Goal: Task Accomplishment & Management: Manage account settings

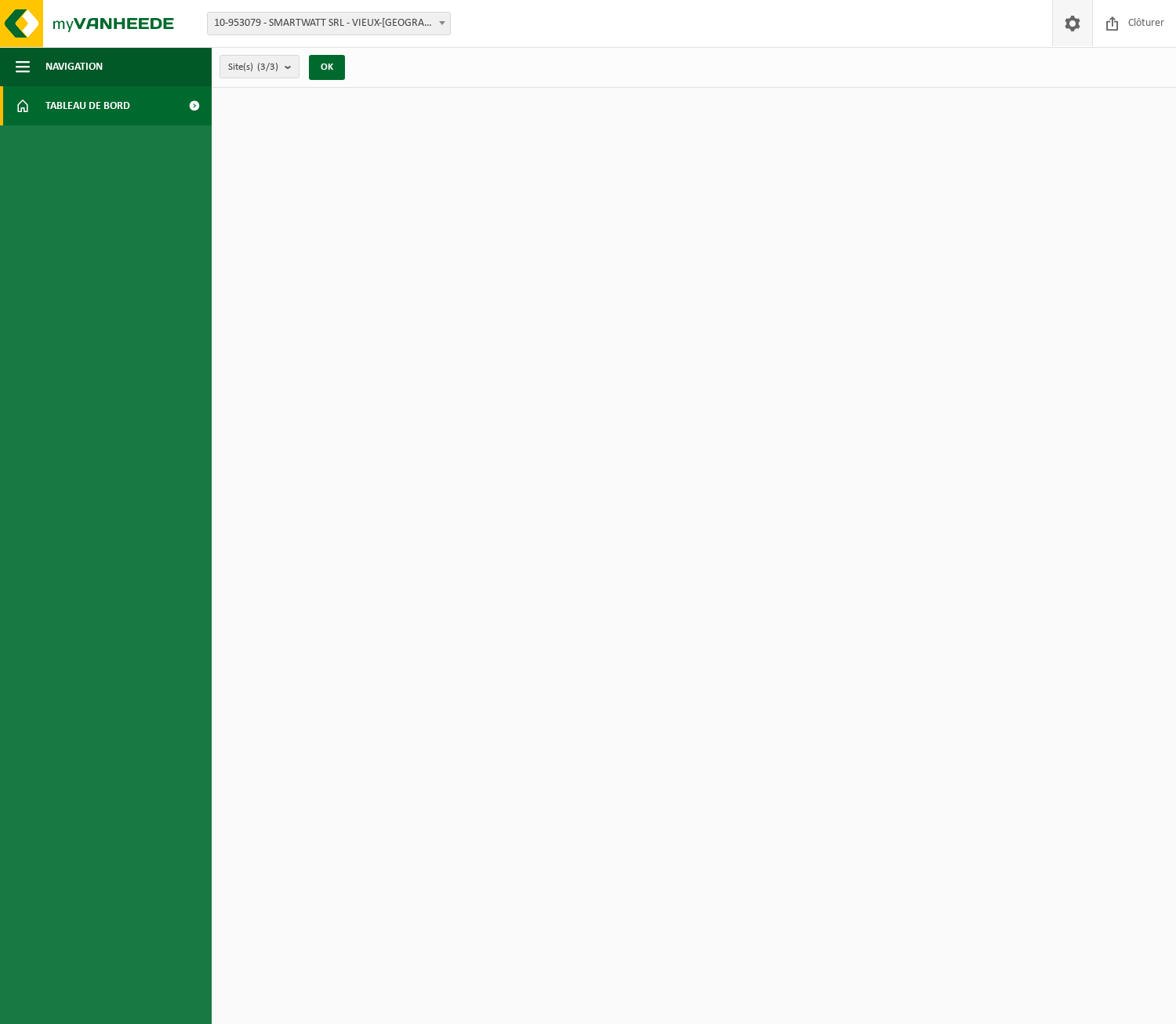
click at [1076, 21] on span at bounding box center [1072, 23] width 24 height 47
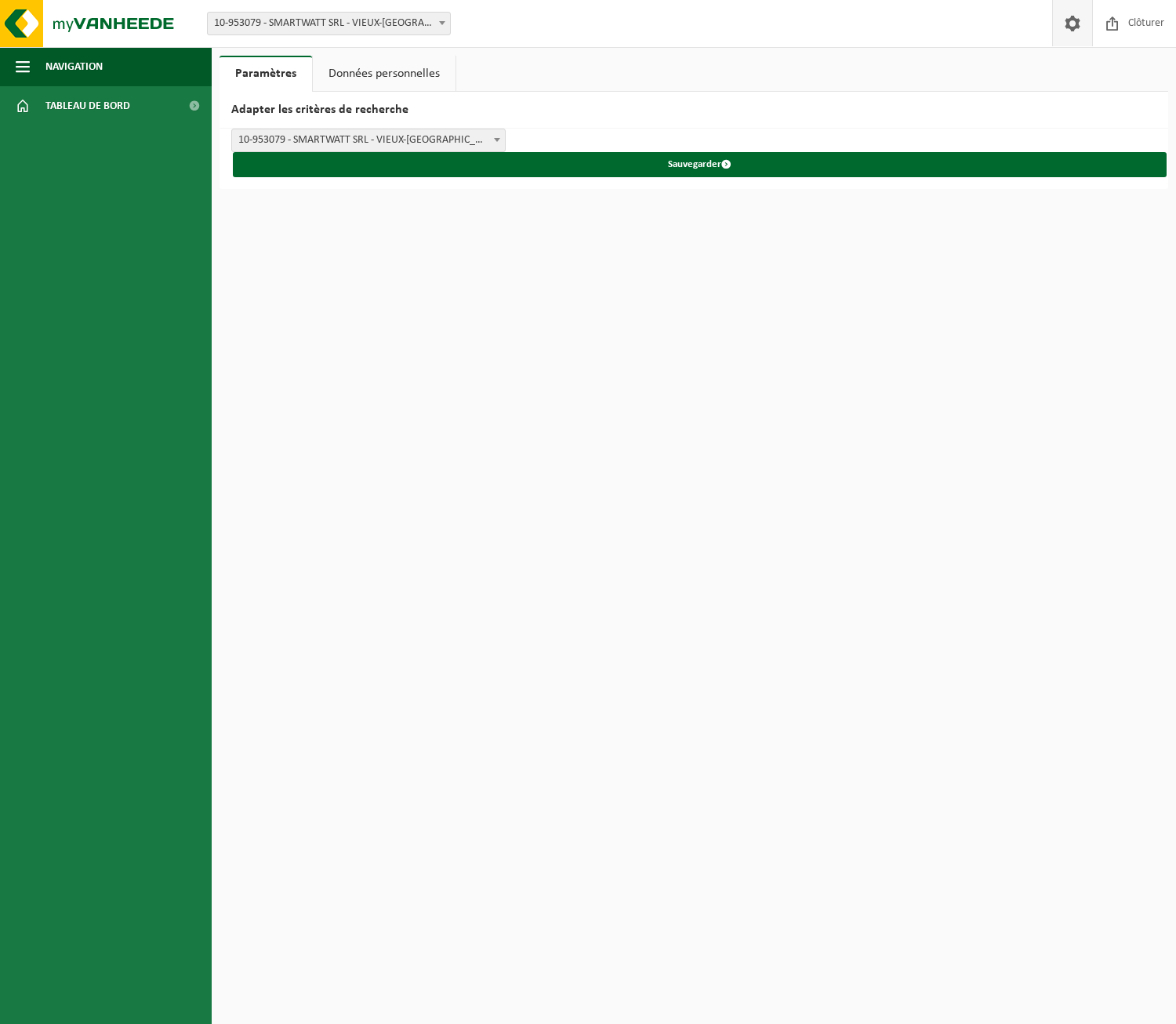
click at [400, 70] on link "Données personnelles" at bounding box center [384, 73] width 142 height 36
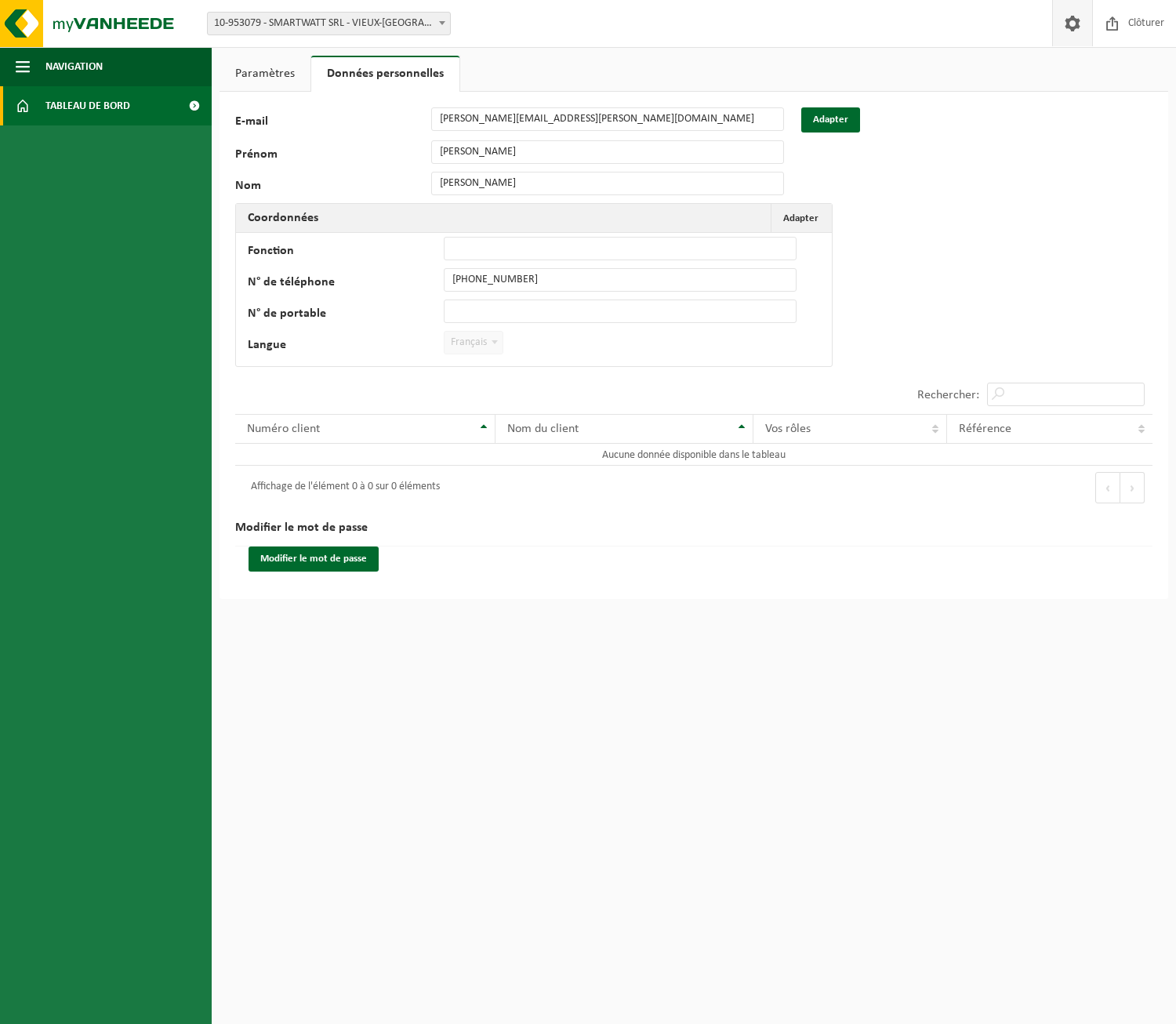
click at [157, 100] on link "Tableau de bord" at bounding box center [106, 106] width 212 height 40
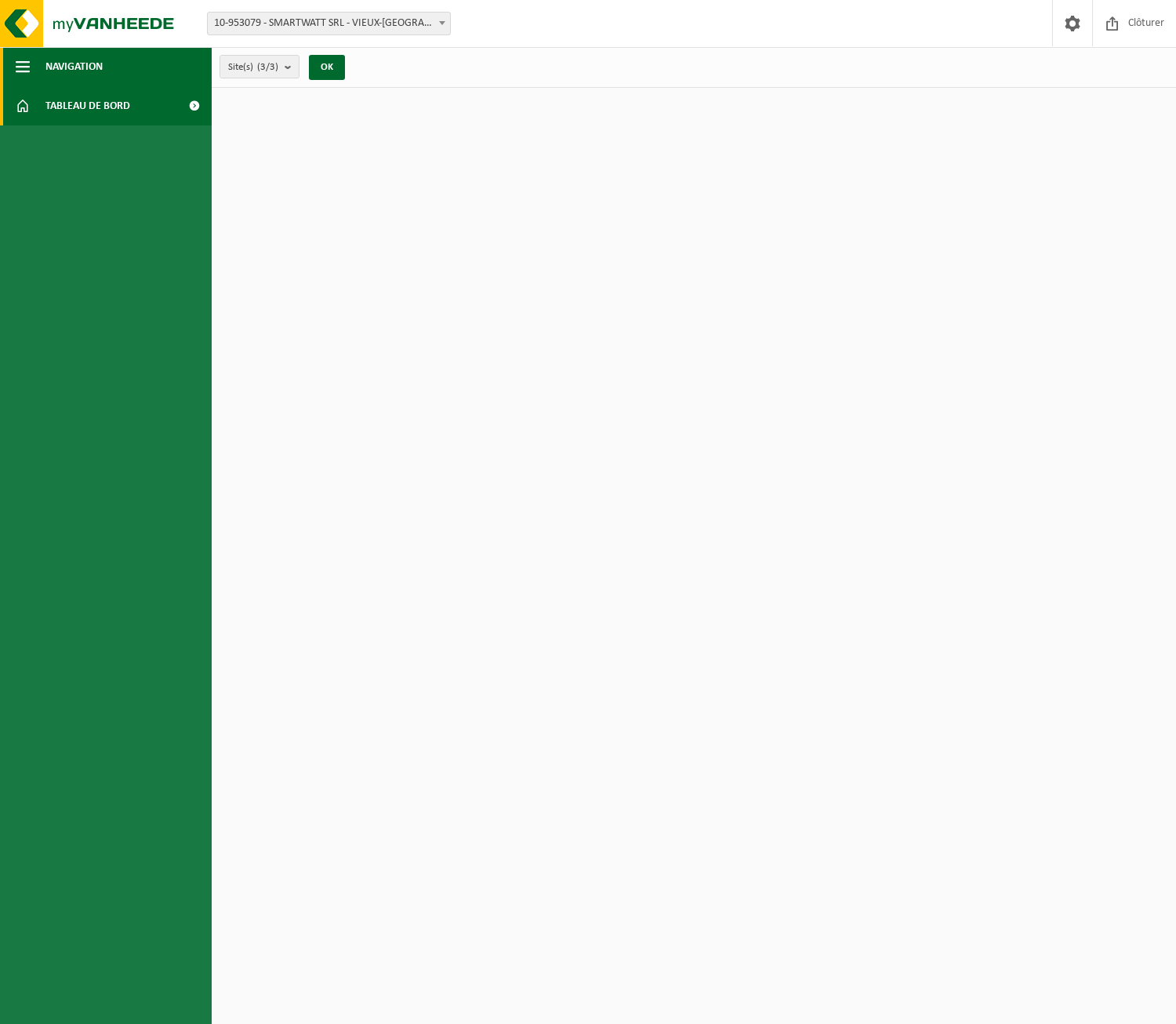
click at [121, 71] on button "Navigation" at bounding box center [106, 67] width 212 height 40
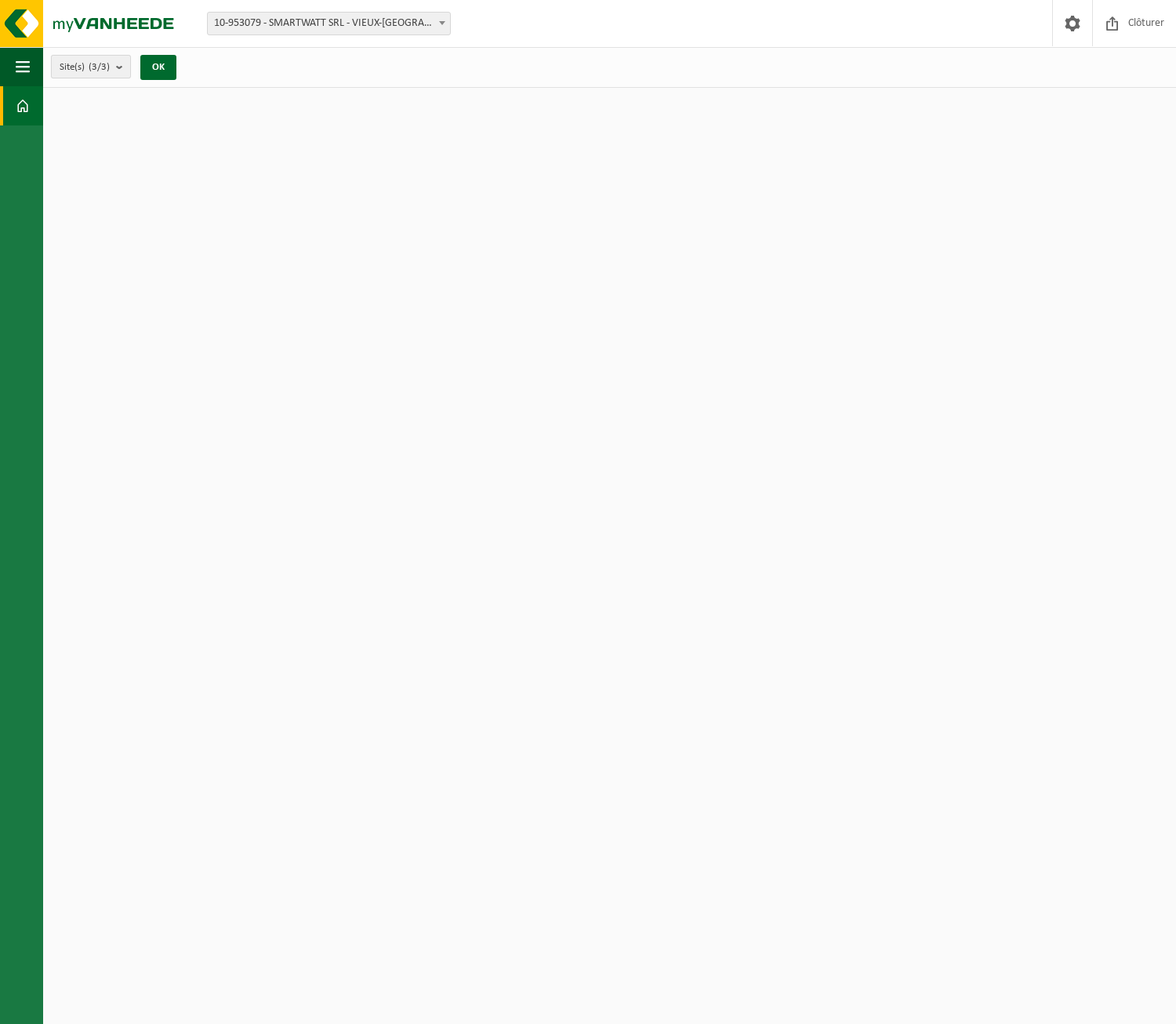
click at [127, 58] on b "submit" at bounding box center [123, 66] width 14 height 22
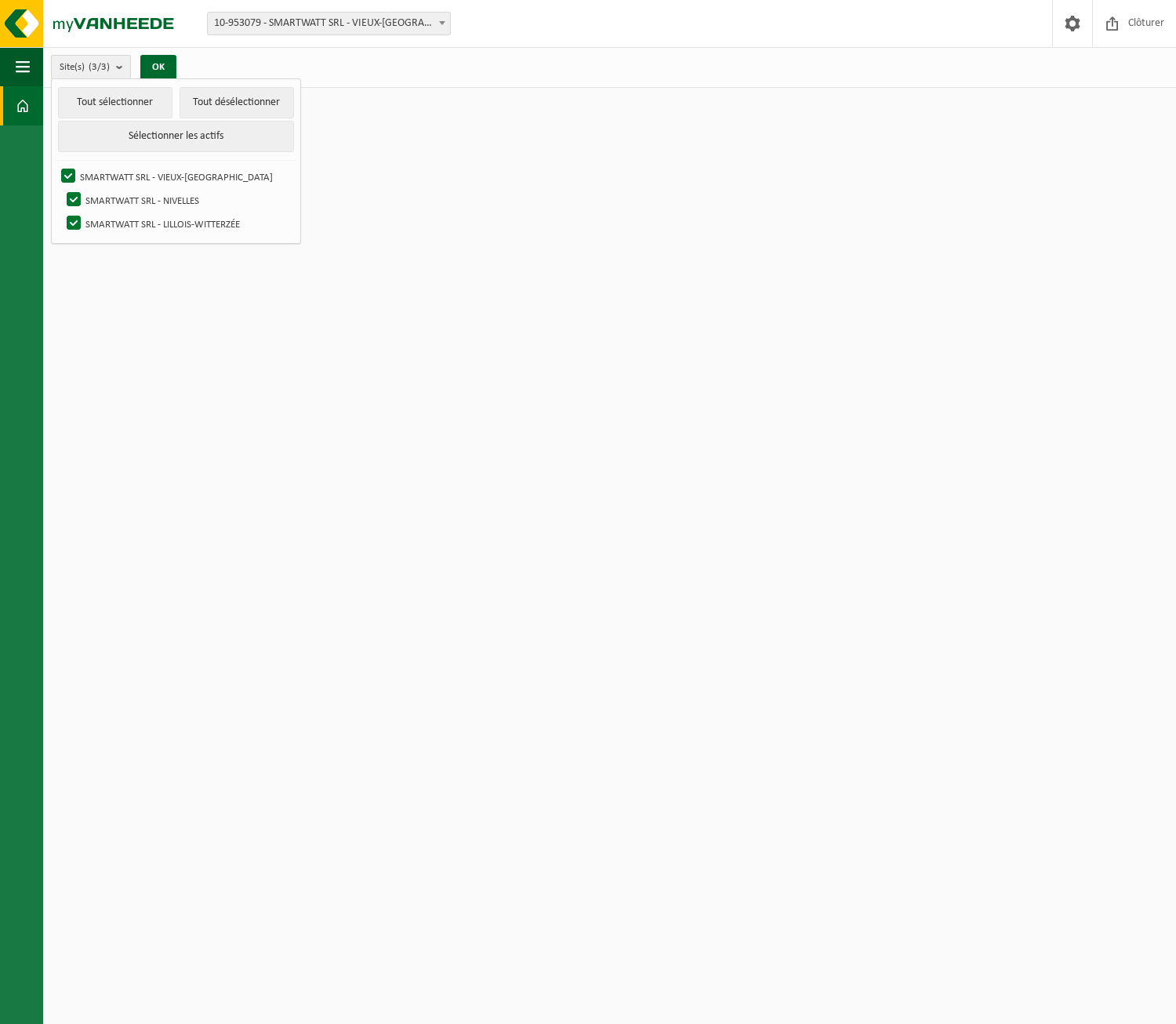
click at [127, 58] on b "submit" at bounding box center [123, 66] width 14 height 23
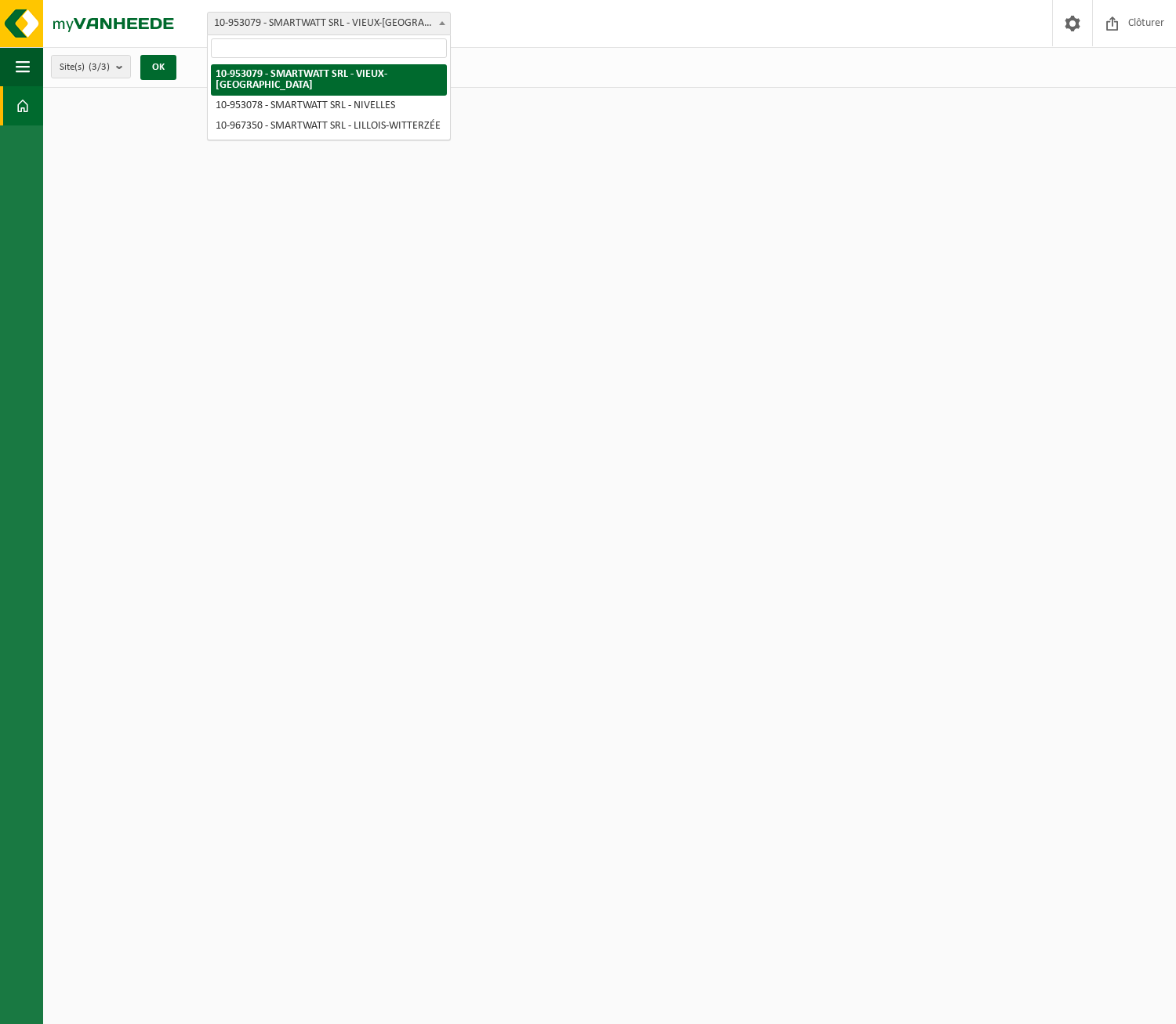
click at [425, 22] on span "10-953079 - SMARTWATT SRL - VIEUX-[GEOGRAPHIC_DATA]" at bounding box center [328, 24] width 242 height 22
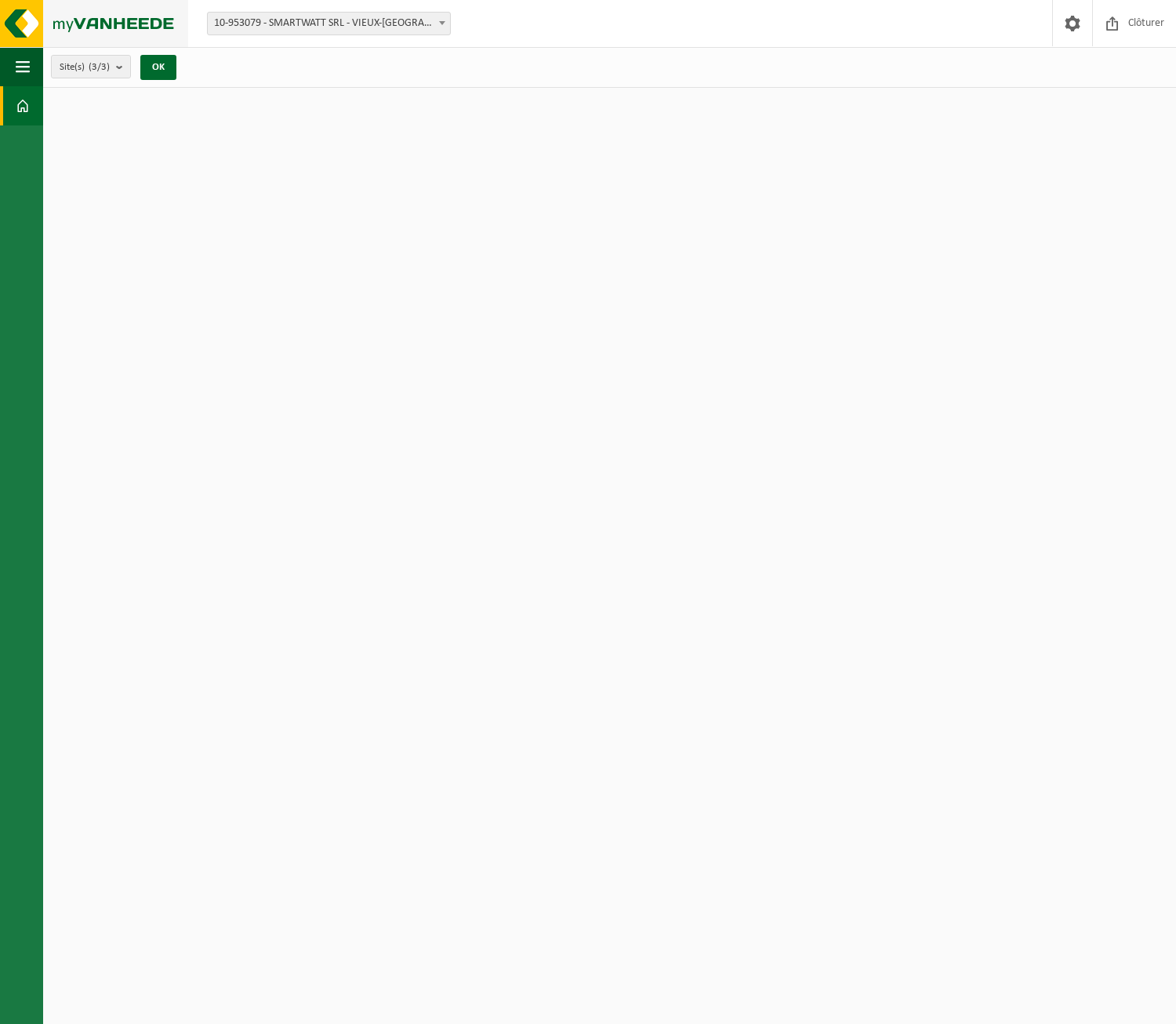
click at [153, 21] on img at bounding box center [94, 24] width 188 height 47
click at [18, 59] on span "button" at bounding box center [23, 67] width 14 height 40
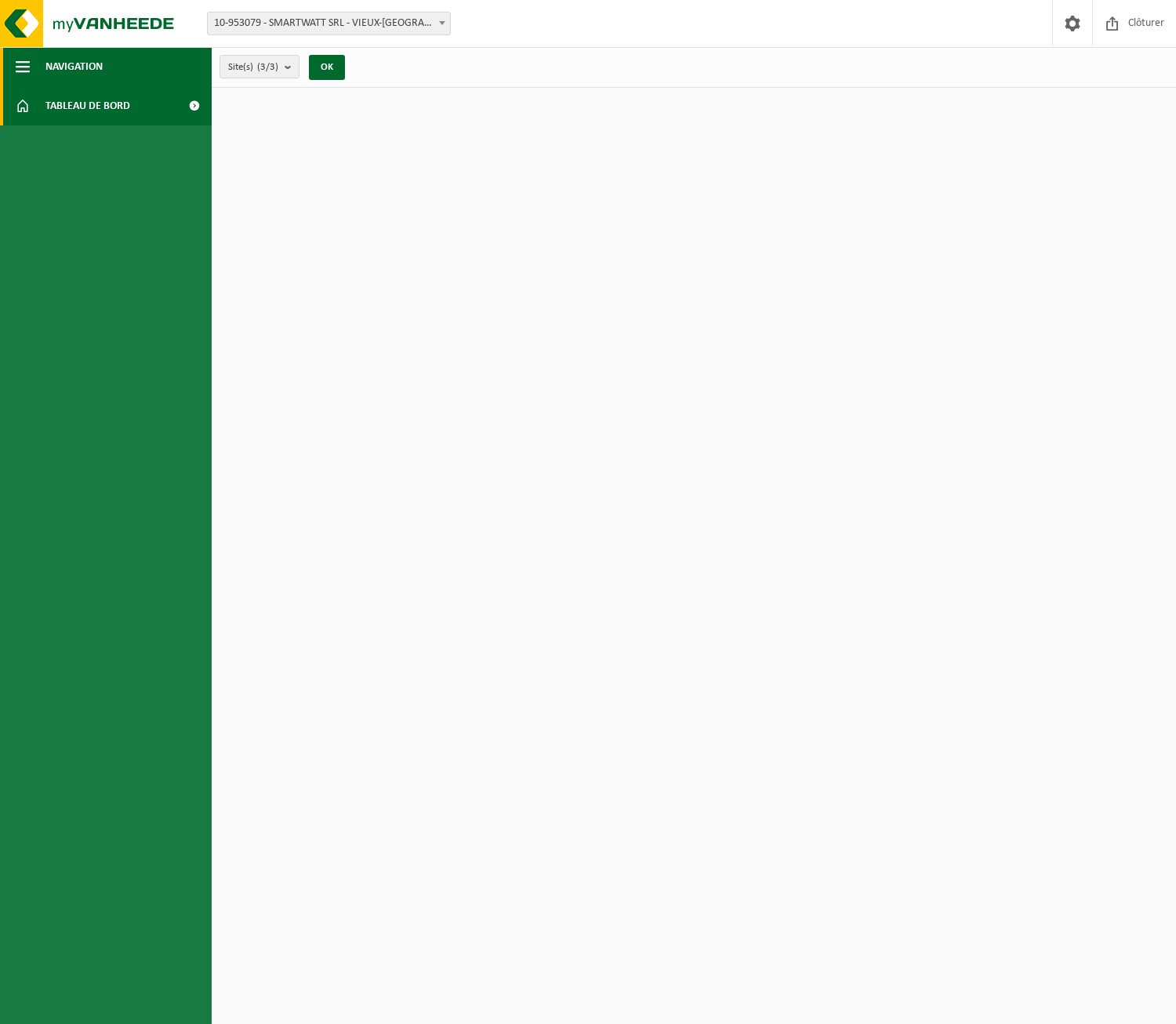
click at [96, 67] on span "Navigation" at bounding box center [74, 67] width 57 height 40
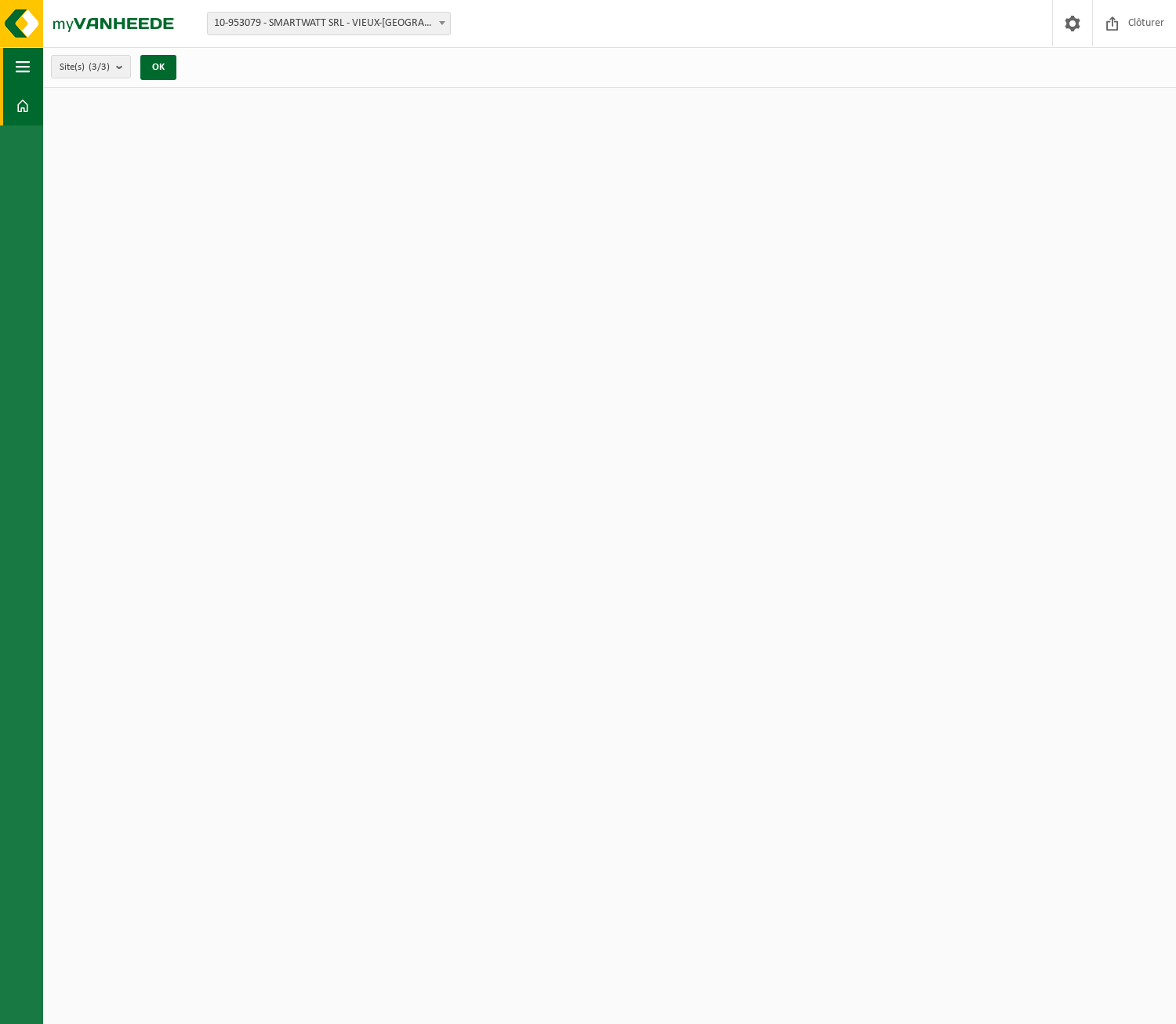
click at [96, 67] on count "(3/3)" at bounding box center [99, 67] width 21 height 10
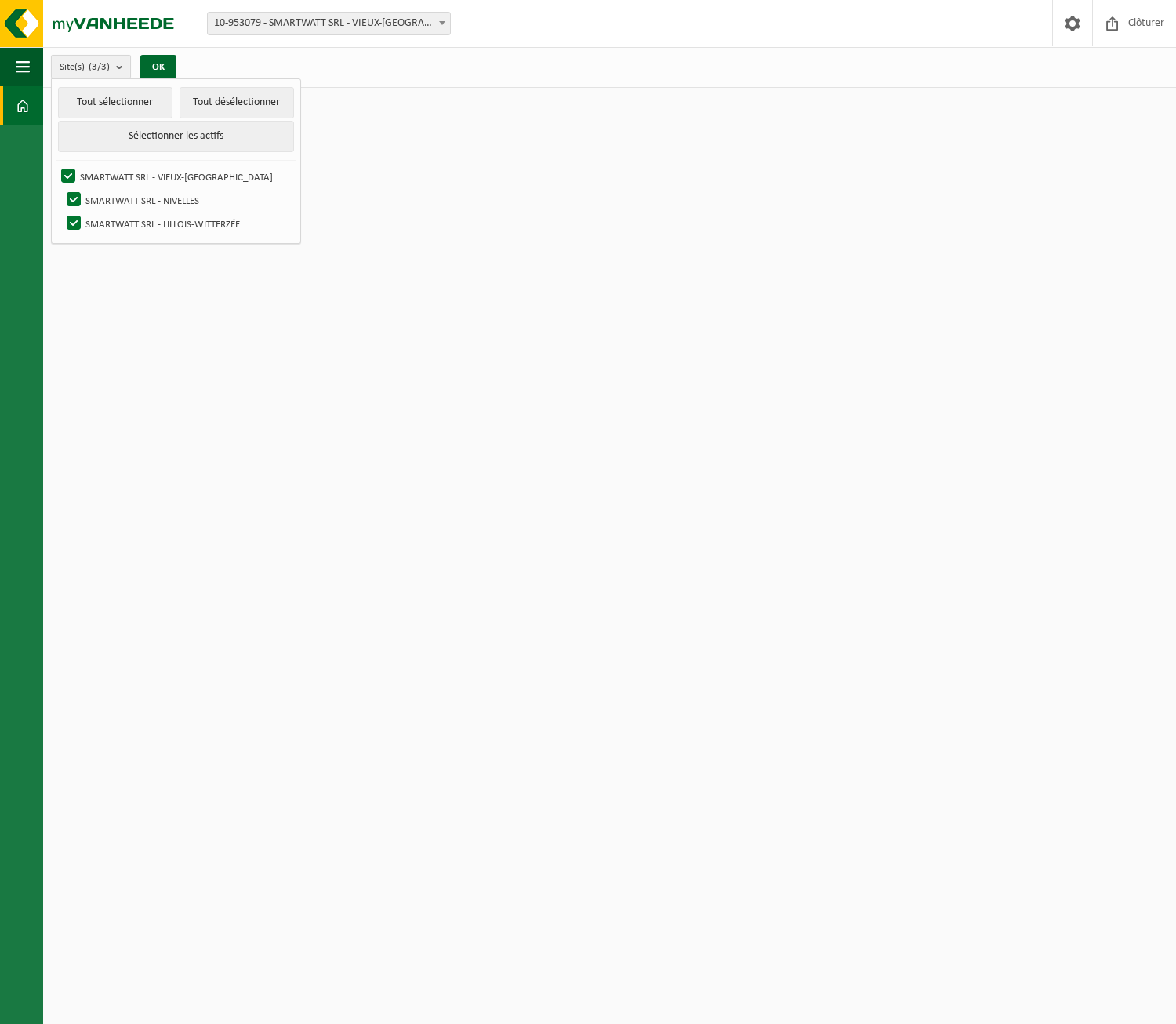
click at [64, 66] on span "Site(s) (3/3)" at bounding box center [84, 67] width 50 height 24
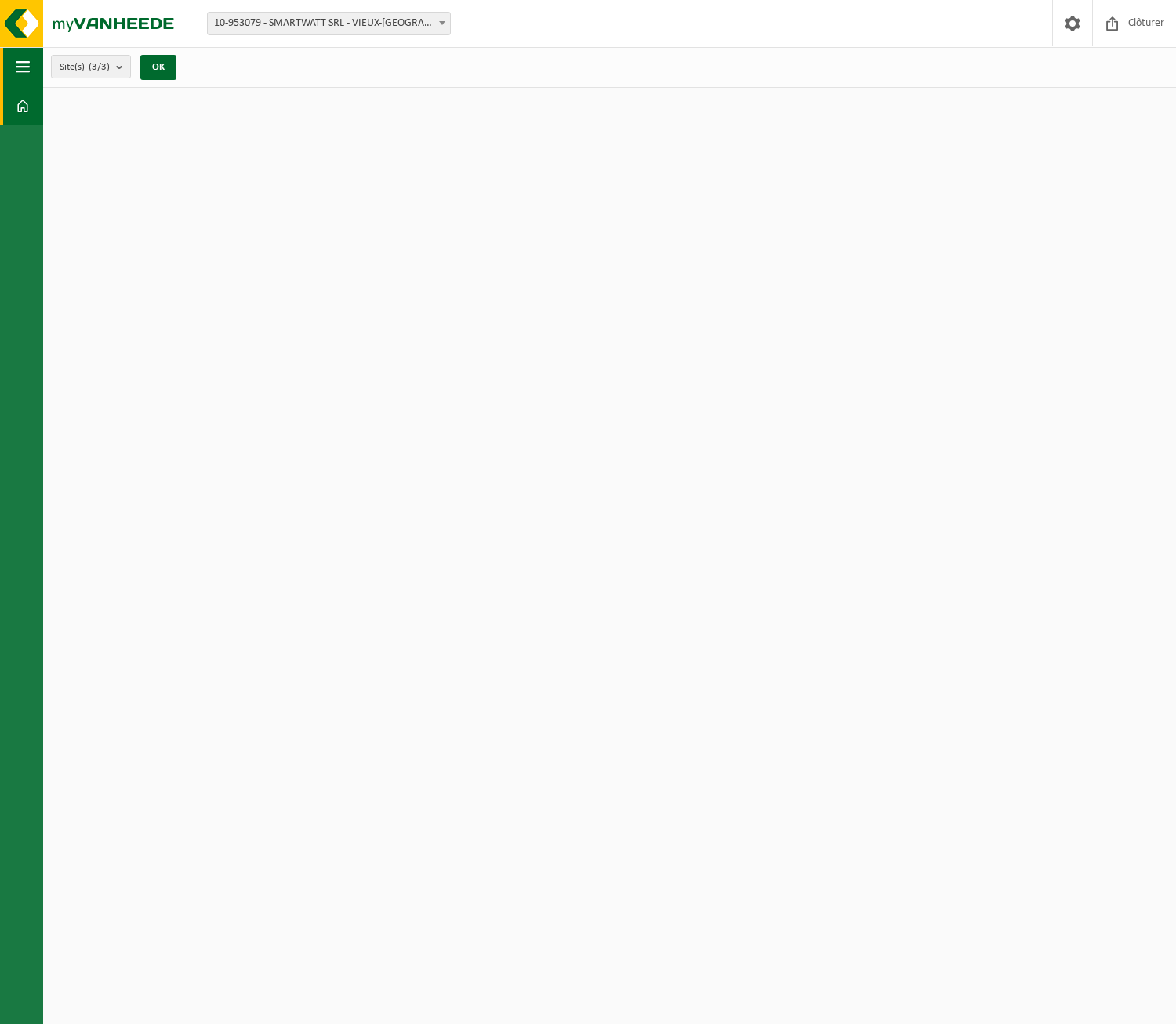
click at [28, 64] on span "button" at bounding box center [23, 67] width 14 height 40
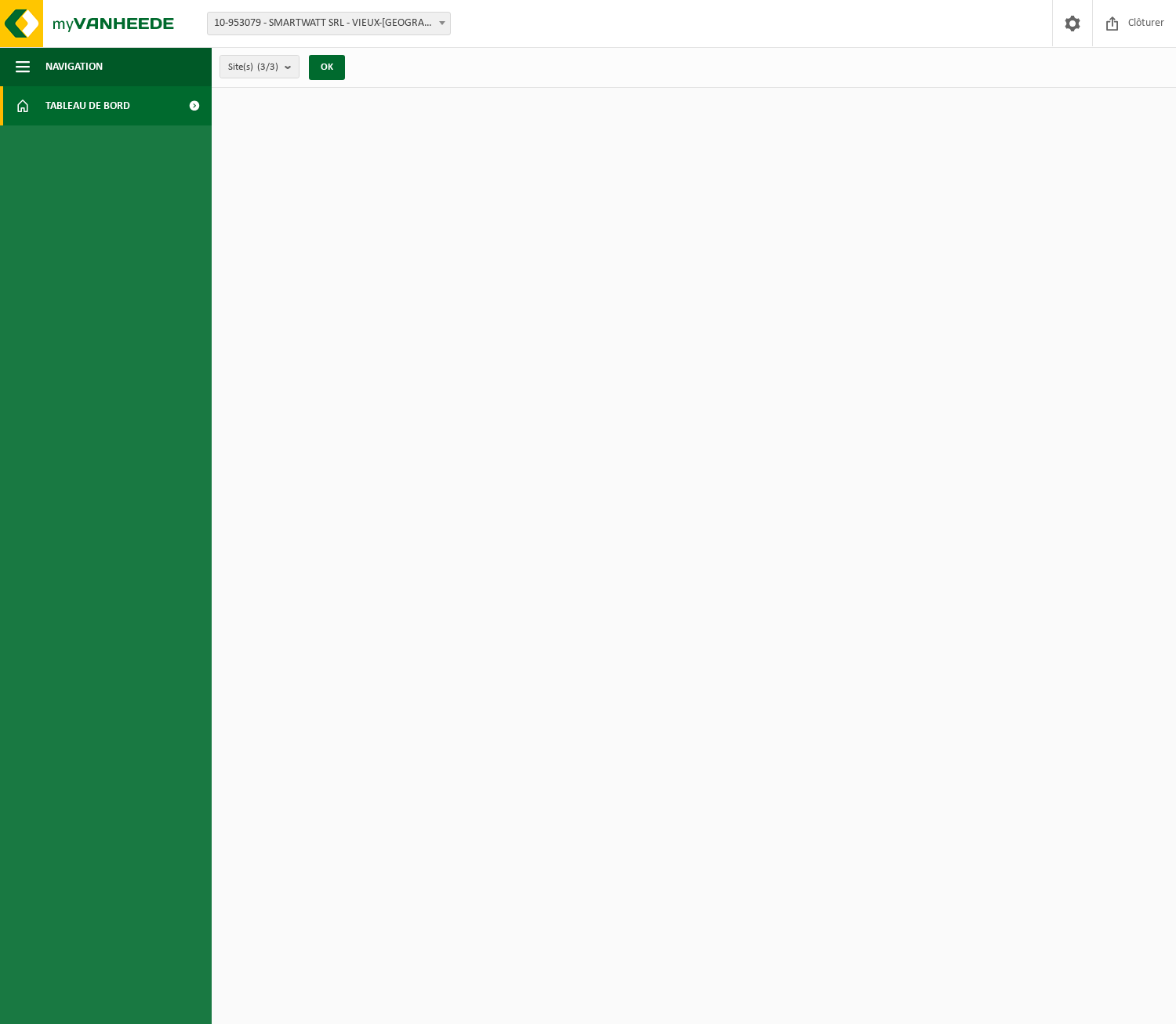
click at [57, 99] on span "Tableau de bord" at bounding box center [88, 106] width 85 height 40
click at [649, 245] on html "Site: 10-953079 - SMARTWATT SRL - VIEUX-GENAPPE 10-953078 - SMARTWATT SRL - NIV…" at bounding box center [588, 512] width 1176 height 1024
click at [105, 17] on img at bounding box center [94, 24] width 188 height 47
click at [327, 70] on button "OK" at bounding box center [326, 66] width 36 height 25
click at [331, 70] on button "OK" at bounding box center [326, 66] width 36 height 25
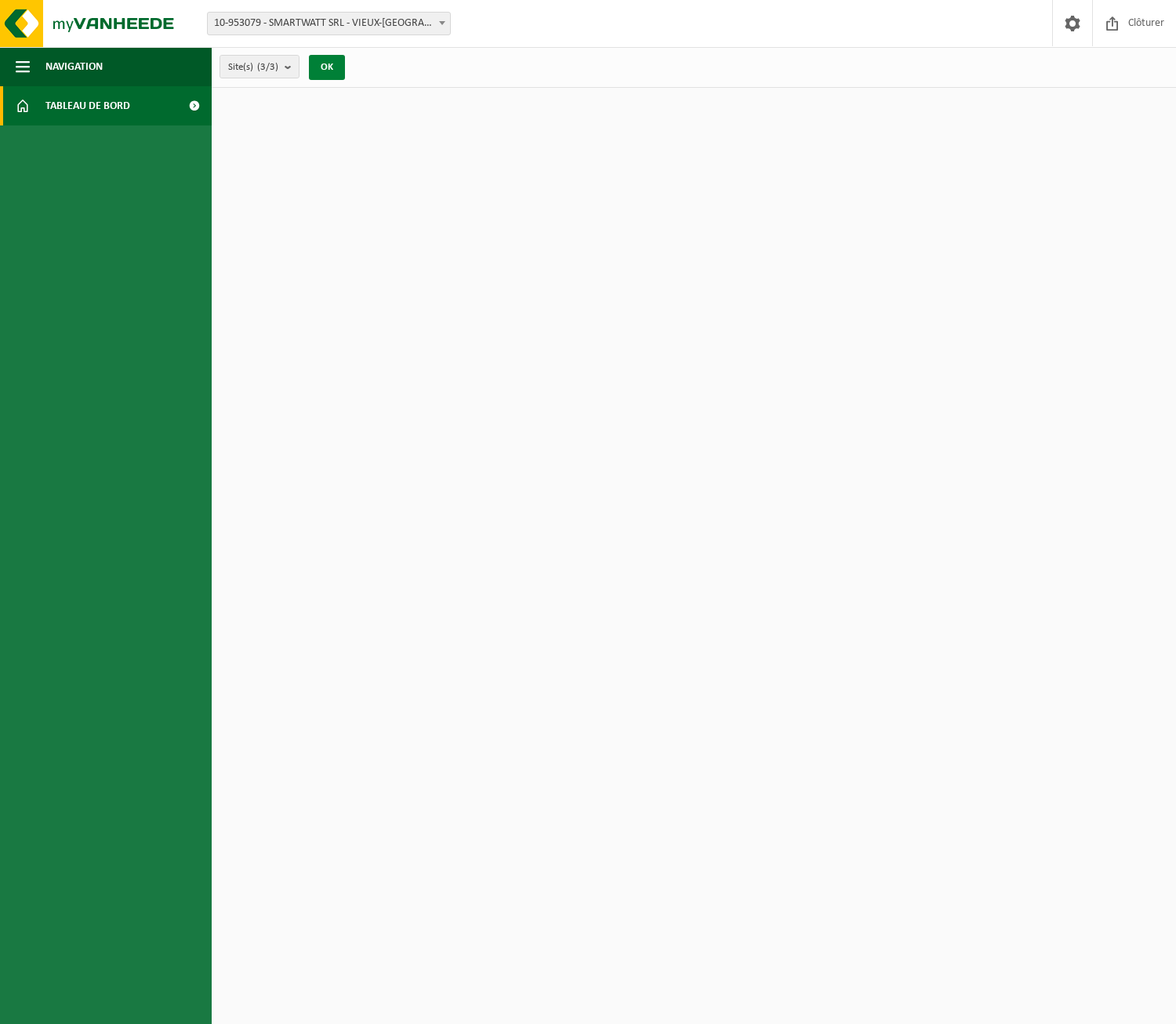
click at [331, 70] on button "OK" at bounding box center [326, 66] width 36 height 25
click at [353, 29] on span "10-953079 - SMARTWATT SRL - VIEUX-[GEOGRAPHIC_DATA]" at bounding box center [328, 24] width 242 height 22
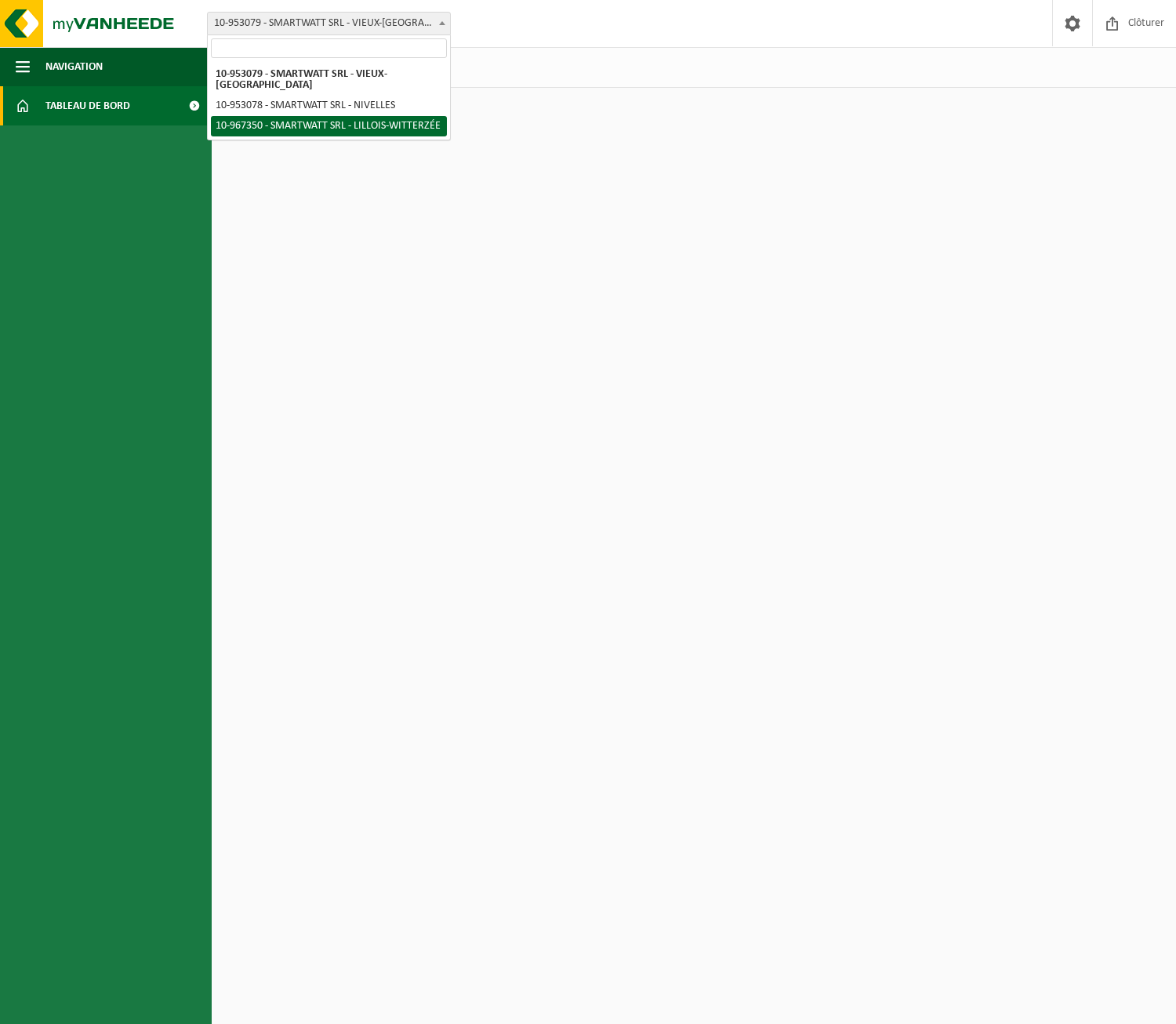
select select "153656"
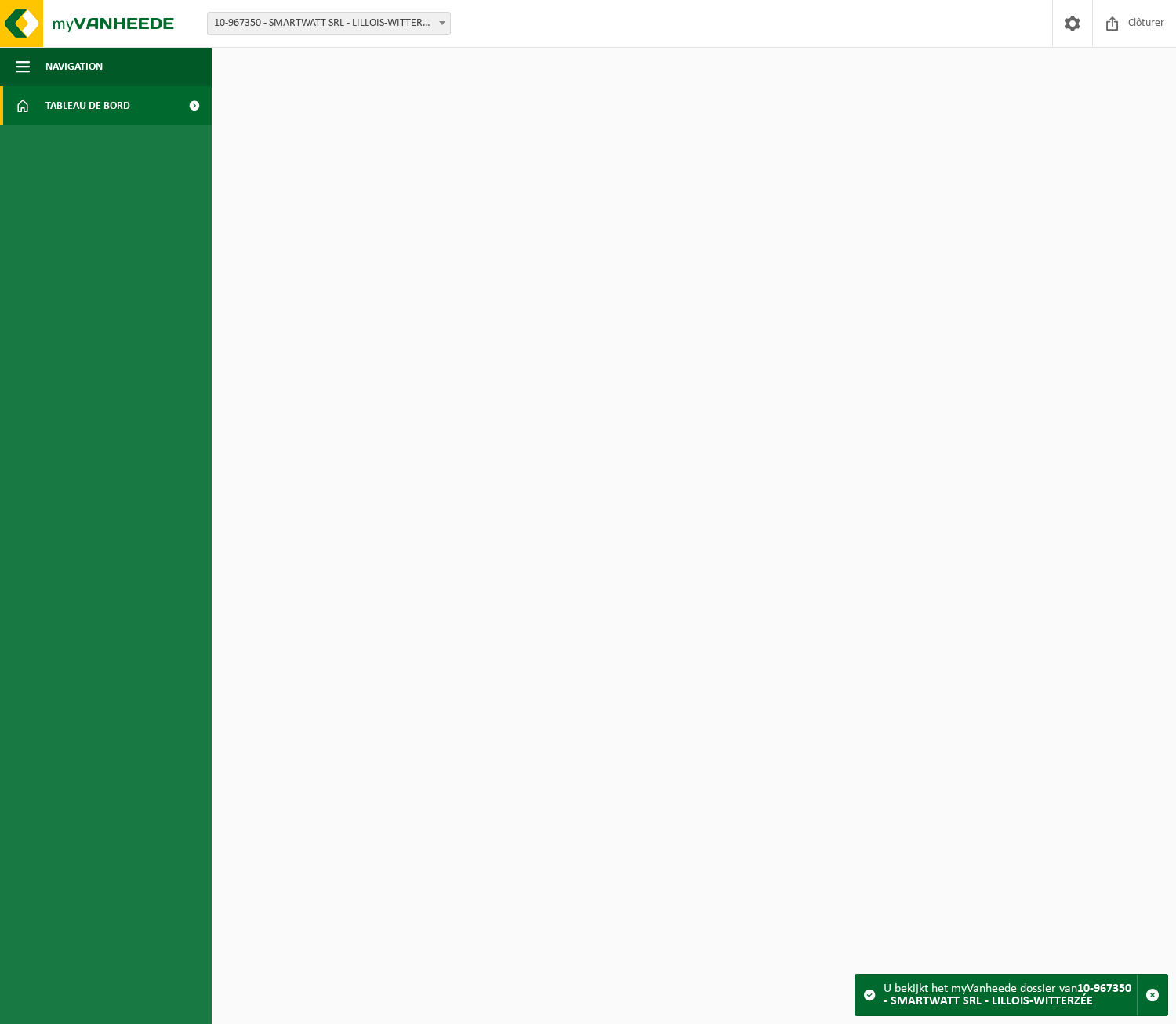
click at [972, 996] on strong "10-967350 - SMARTWATT SRL - LILLOIS-WITTERZÉE" at bounding box center [1007, 994] width 247 height 25
click at [429, 21] on span "10-967350 - SMARTWATT SRL - LILLOIS-WITTERZÉE" at bounding box center [328, 24] width 242 height 22
click at [412, 41] on div "Site: 10-953079 - SMARTWATT SRL - VIEUX-GENAPPE 10-953078 - SMARTWATT SRL - NIV…" at bounding box center [588, 24] width 1176 height 47
click at [414, 27] on span "10-967350 - SMARTWATT SRL - LILLOIS-WITTERZÉE" at bounding box center [328, 24] width 242 height 22
select select "146649"
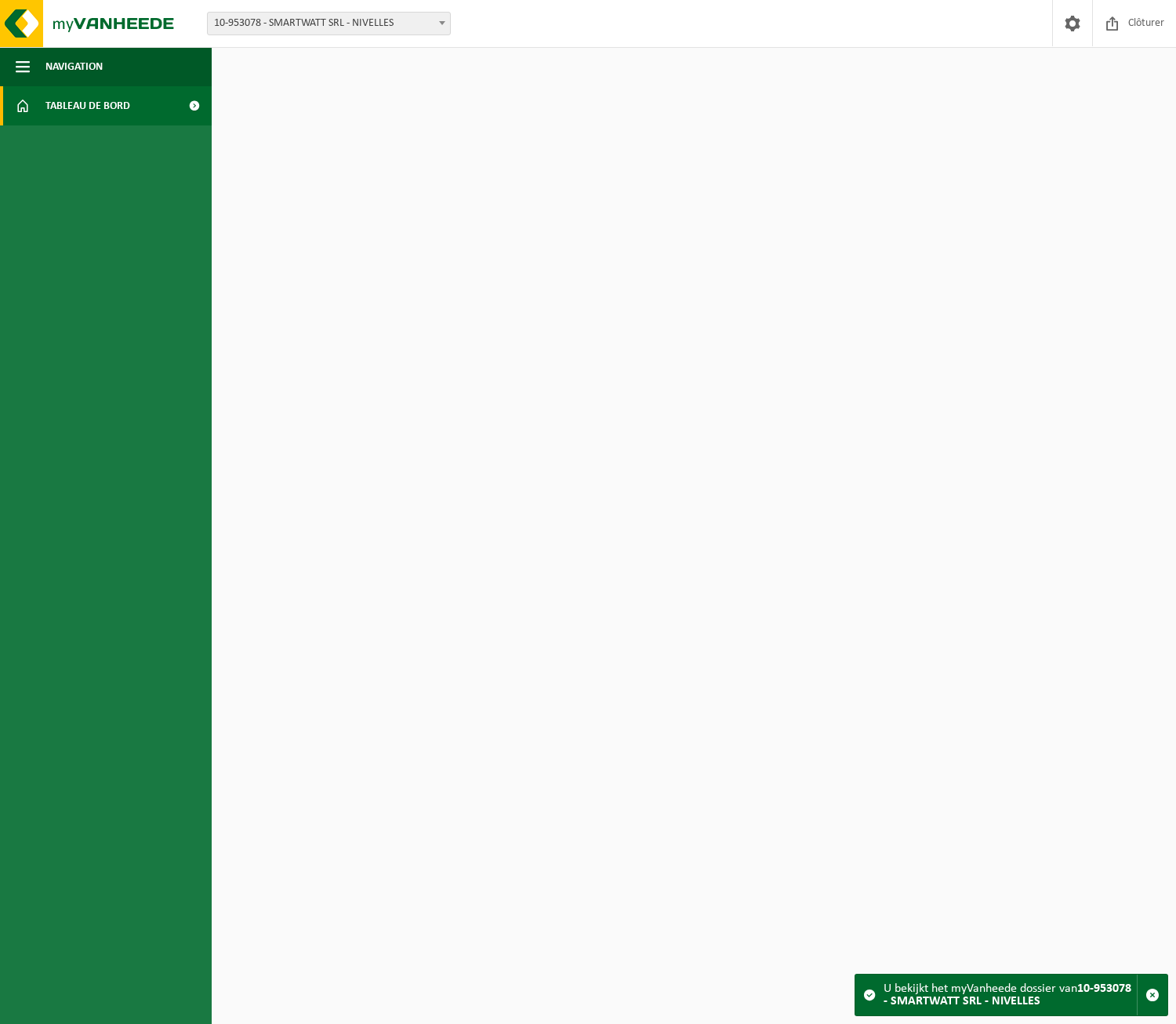
click at [424, 17] on span "10-953078 - SMARTWATT SRL - NIVELLES" at bounding box center [328, 24] width 242 height 22
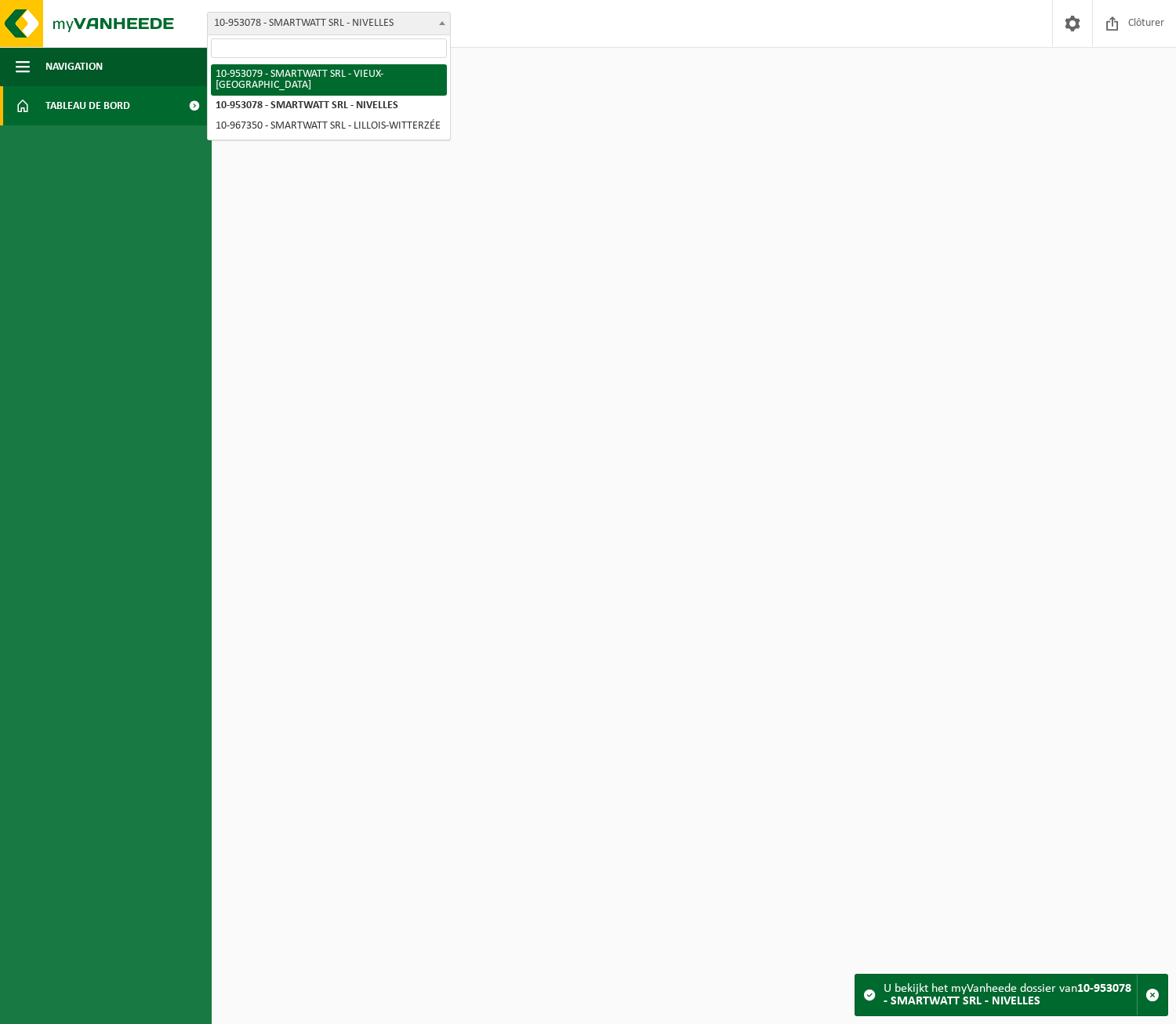
select select "146650"
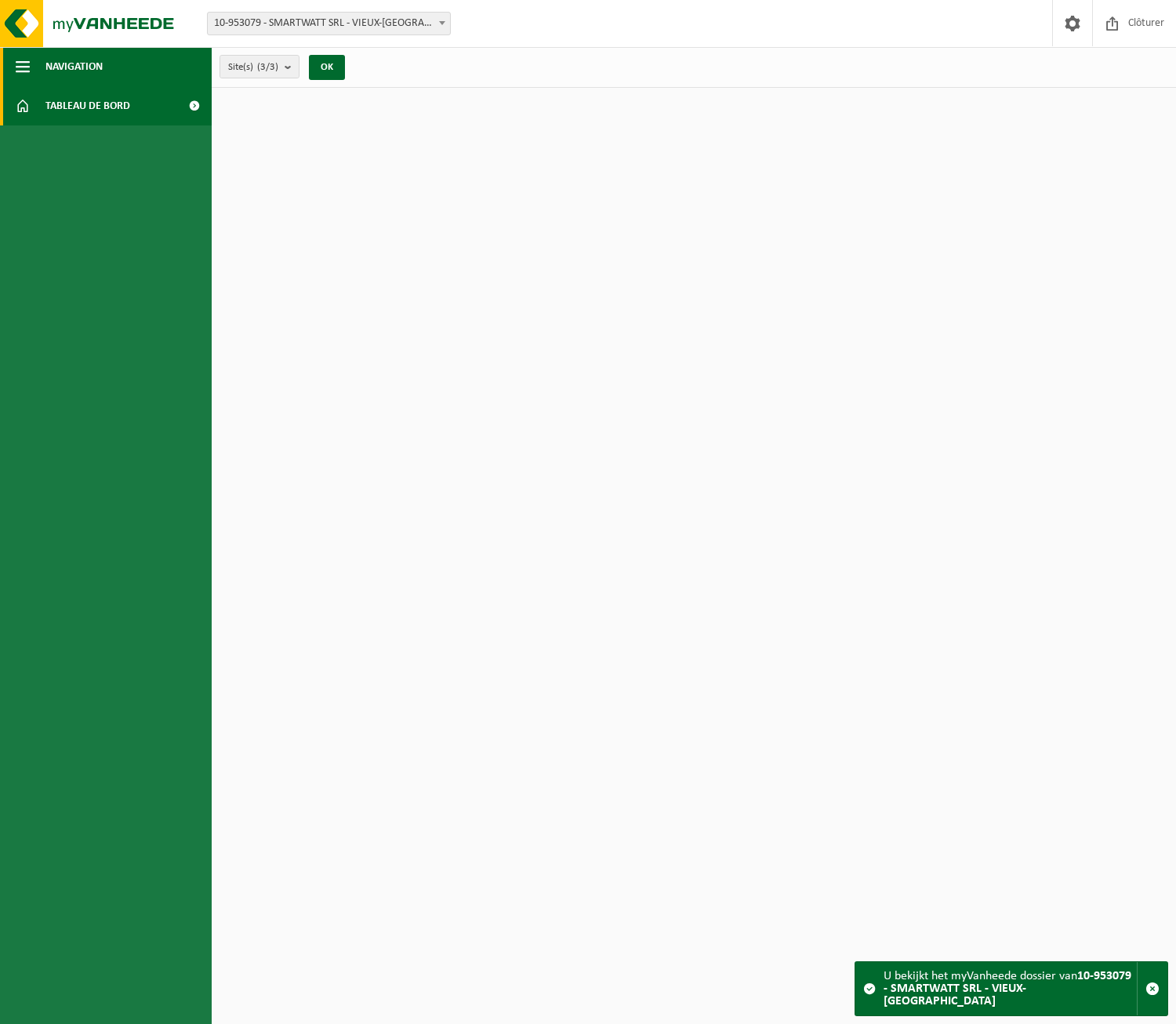
click at [110, 61] on button "Navigation" at bounding box center [106, 67] width 212 height 40
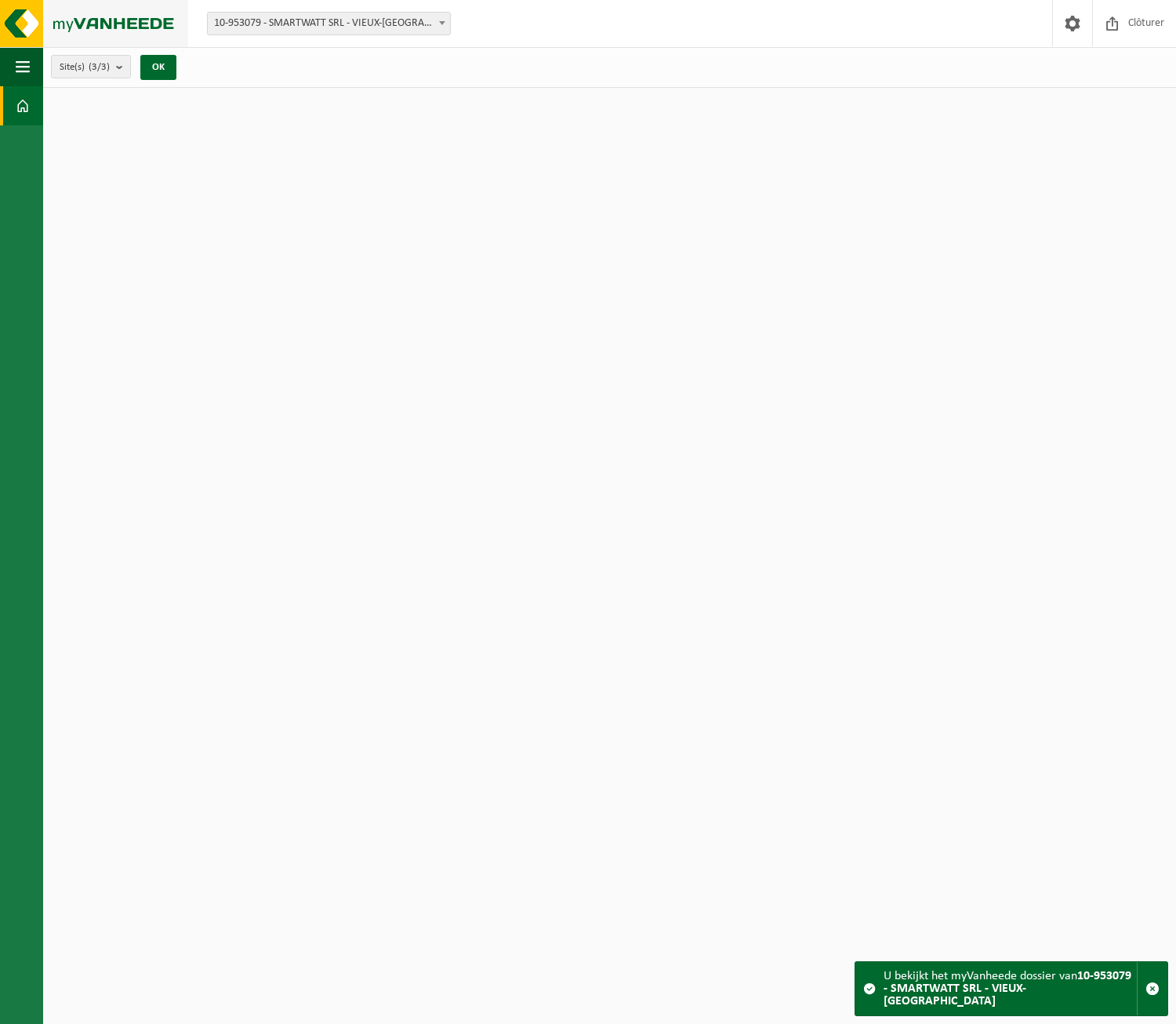
click at [119, 25] on img at bounding box center [94, 24] width 188 height 47
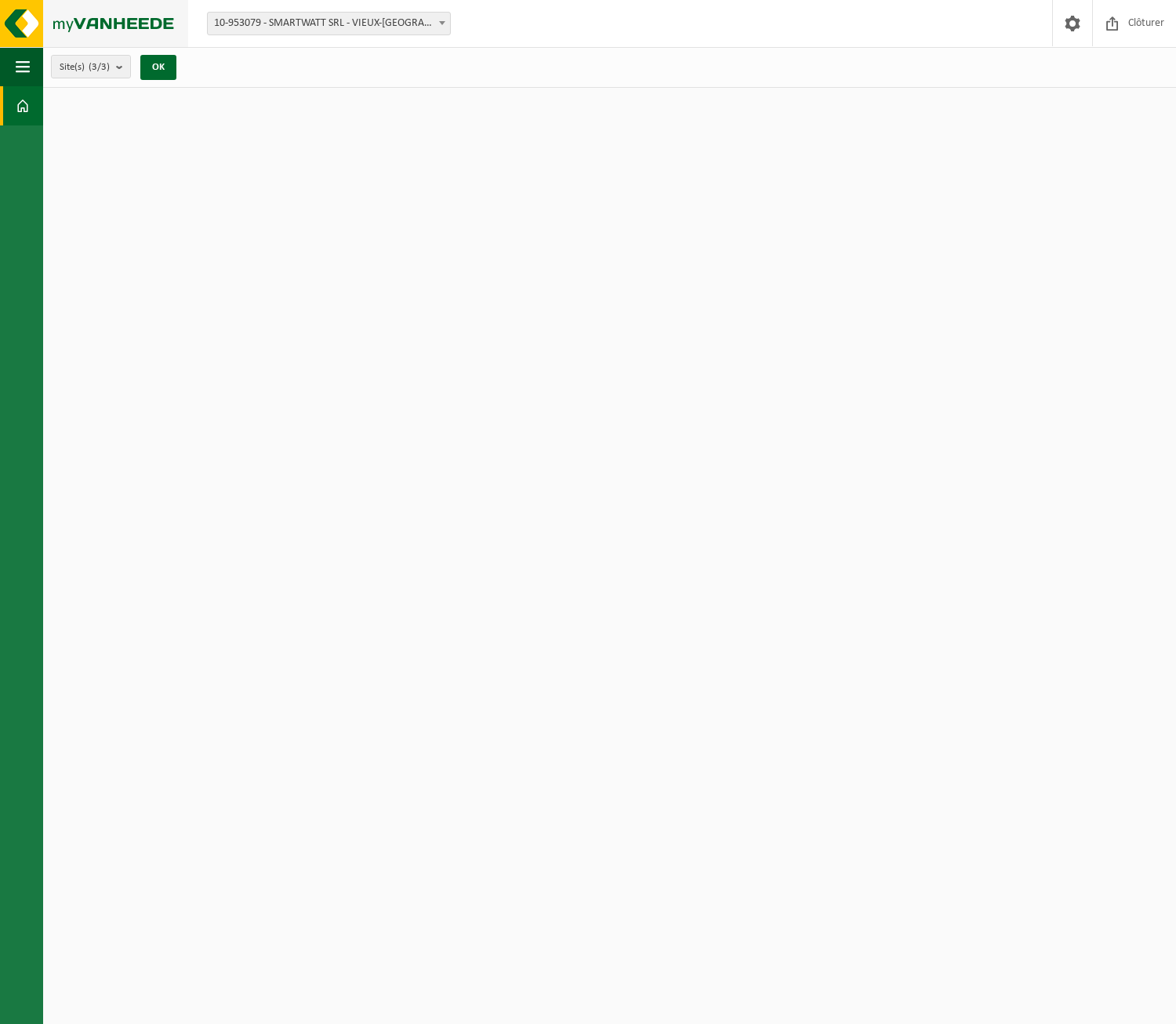
click at [46, 25] on img at bounding box center [94, 24] width 188 height 47
click at [22, 70] on span "button" at bounding box center [23, 67] width 14 height 40
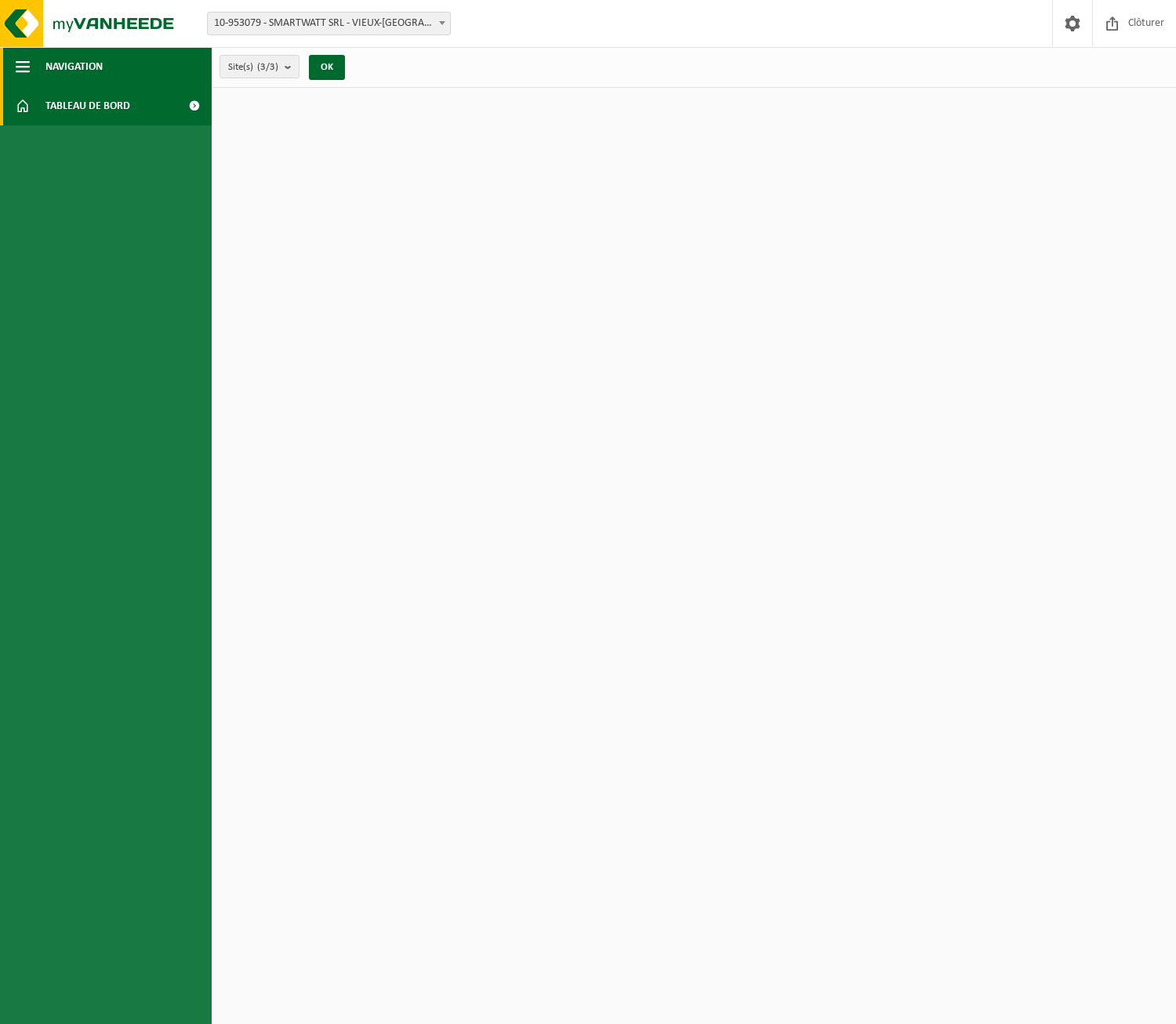
click at [64, 67] on span "Navigation" at bounding box center [74, 67] width 57 height 40
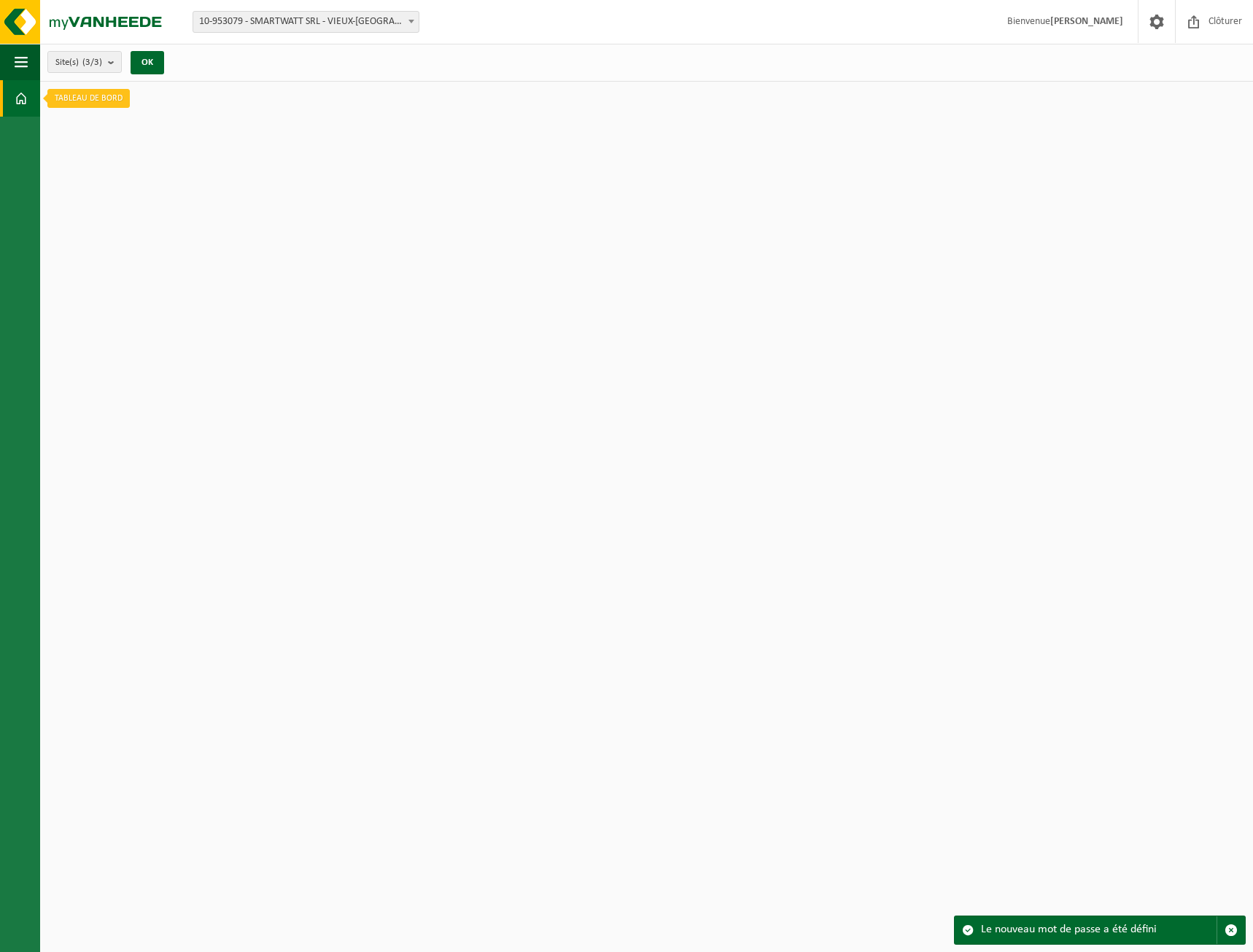
click at [23, 103] on span at bounding box center [21, 98] width 13 height 37
click at [72, 63] on span "Site(s) (3/3)" at bounding box center [78, 63] width 47 height 22
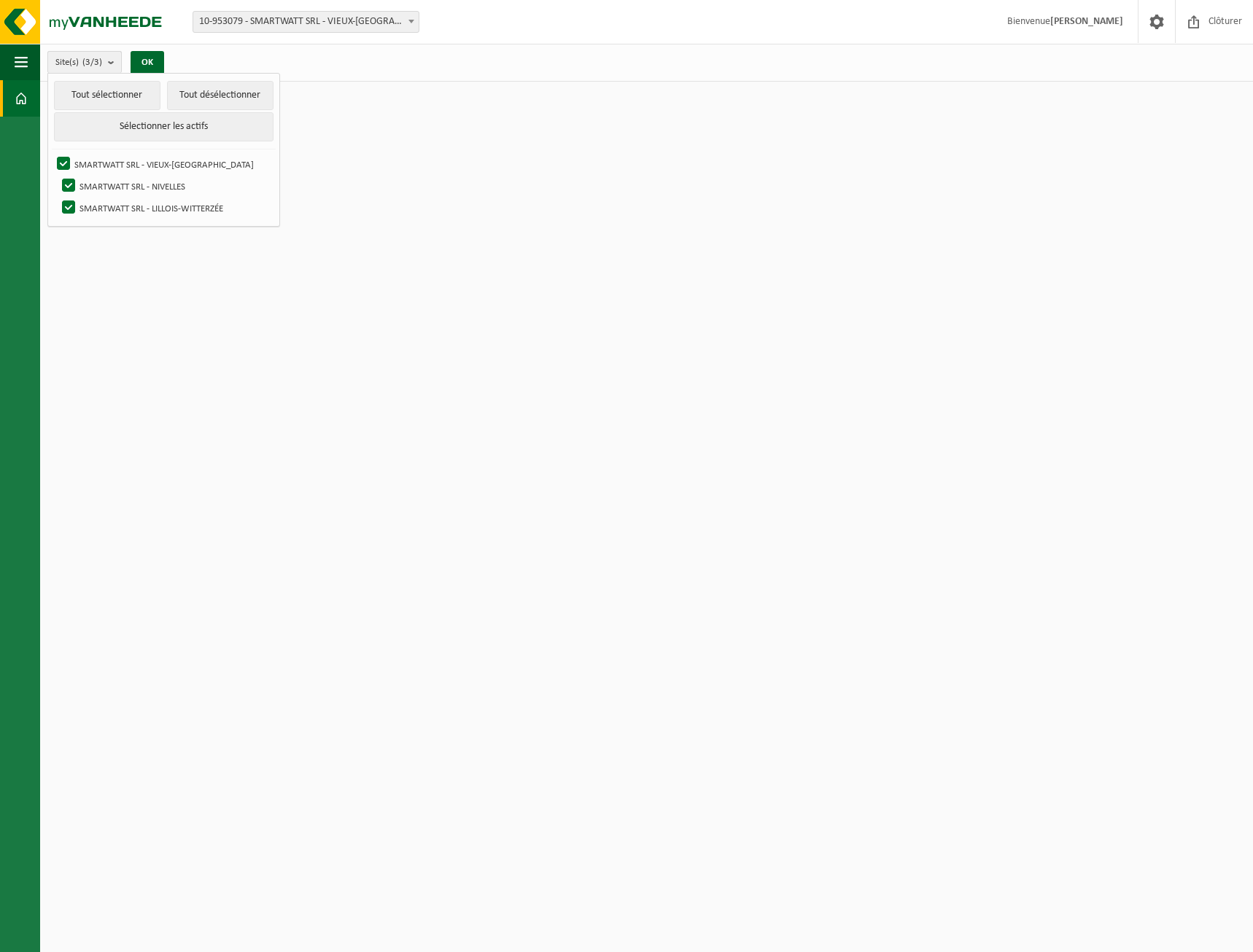
click at [75, 60] on span "Site(s) (3/3)" at bounding box center [78, 63] width 47 height 22
